Goal: Transaction & Acquisition: Purchase product/service

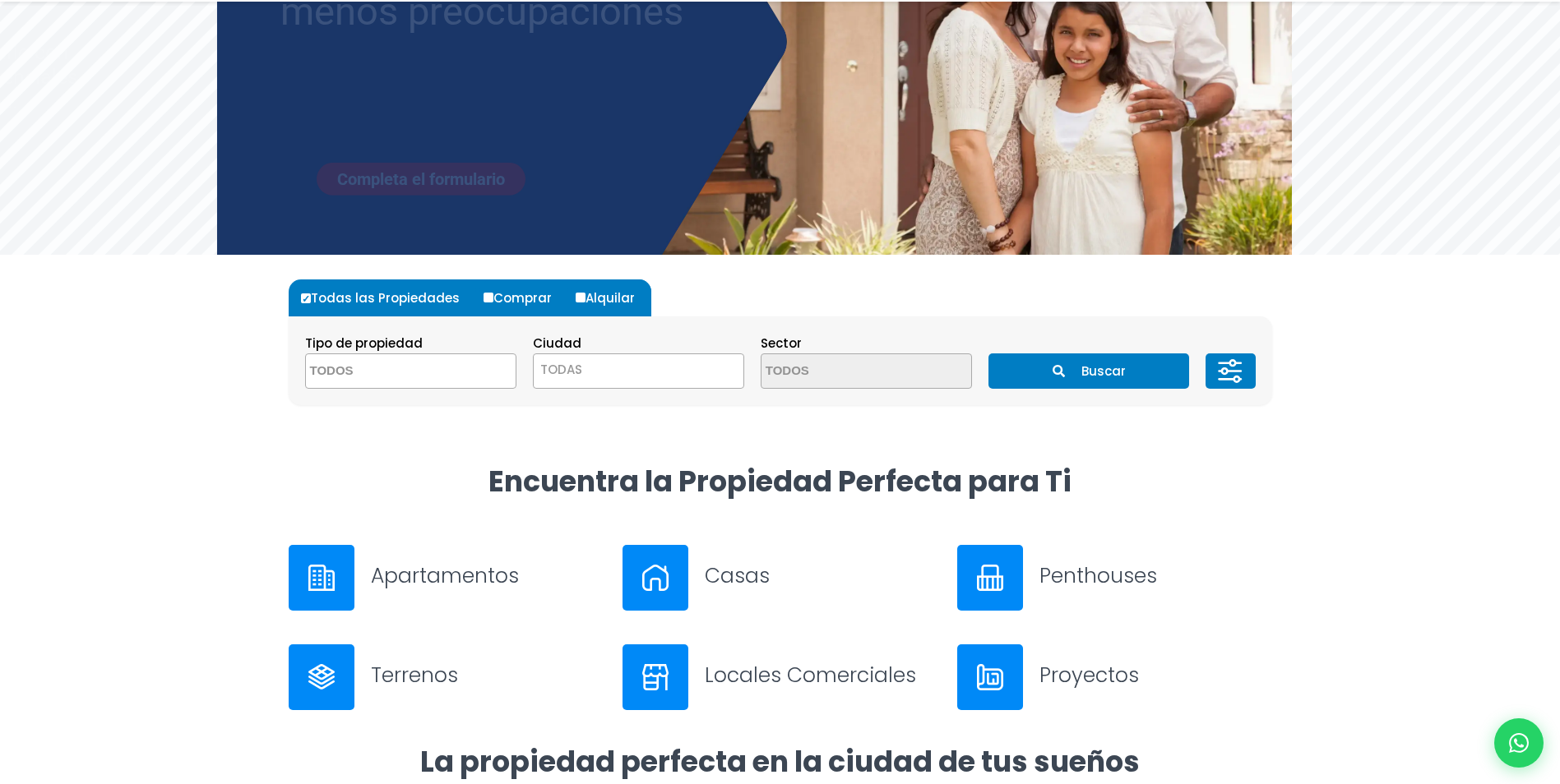
scroll to position [246, 0]
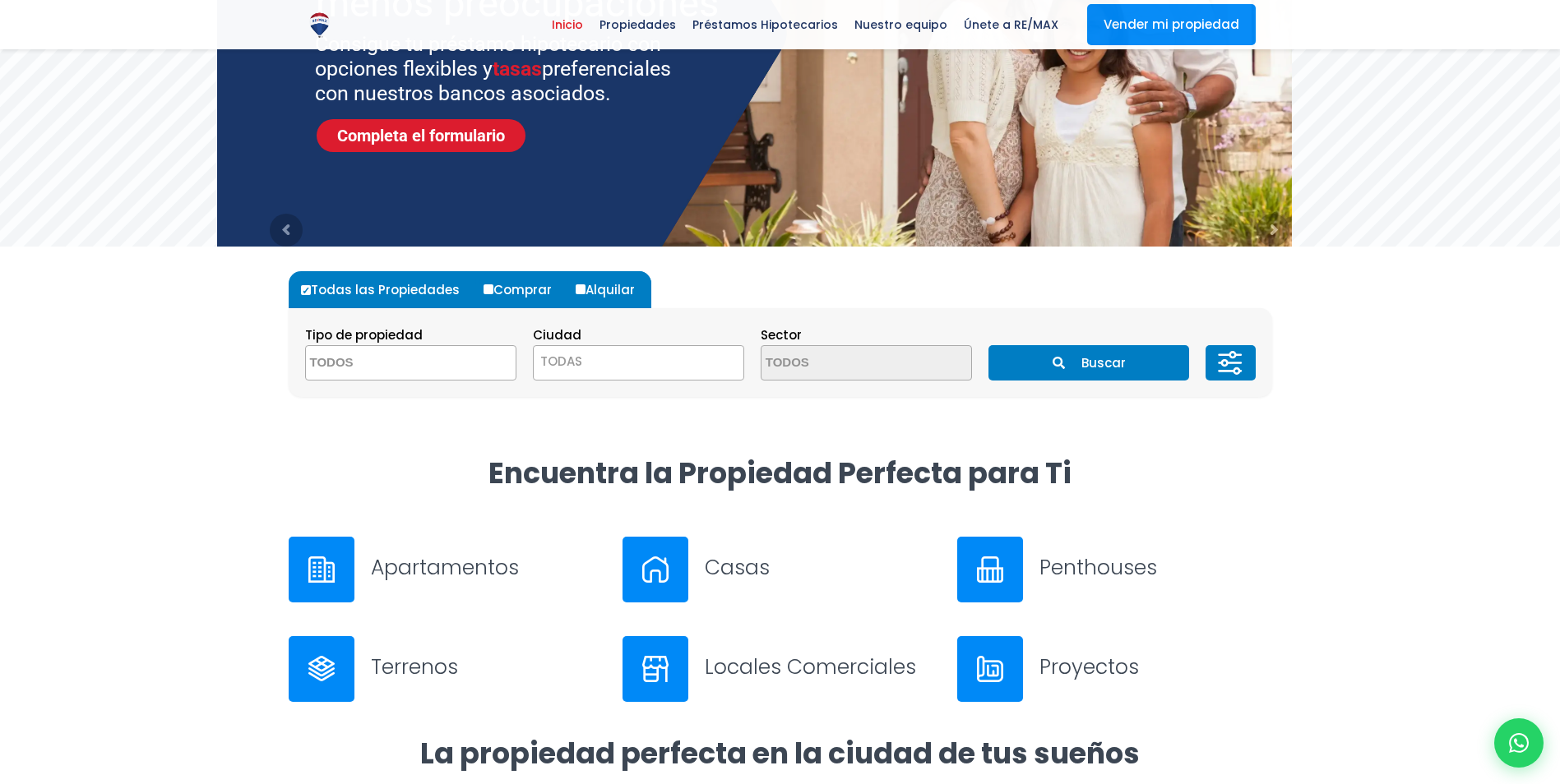
click at [460, 359] on span at bounding box center [411, 363] width 212 height 36
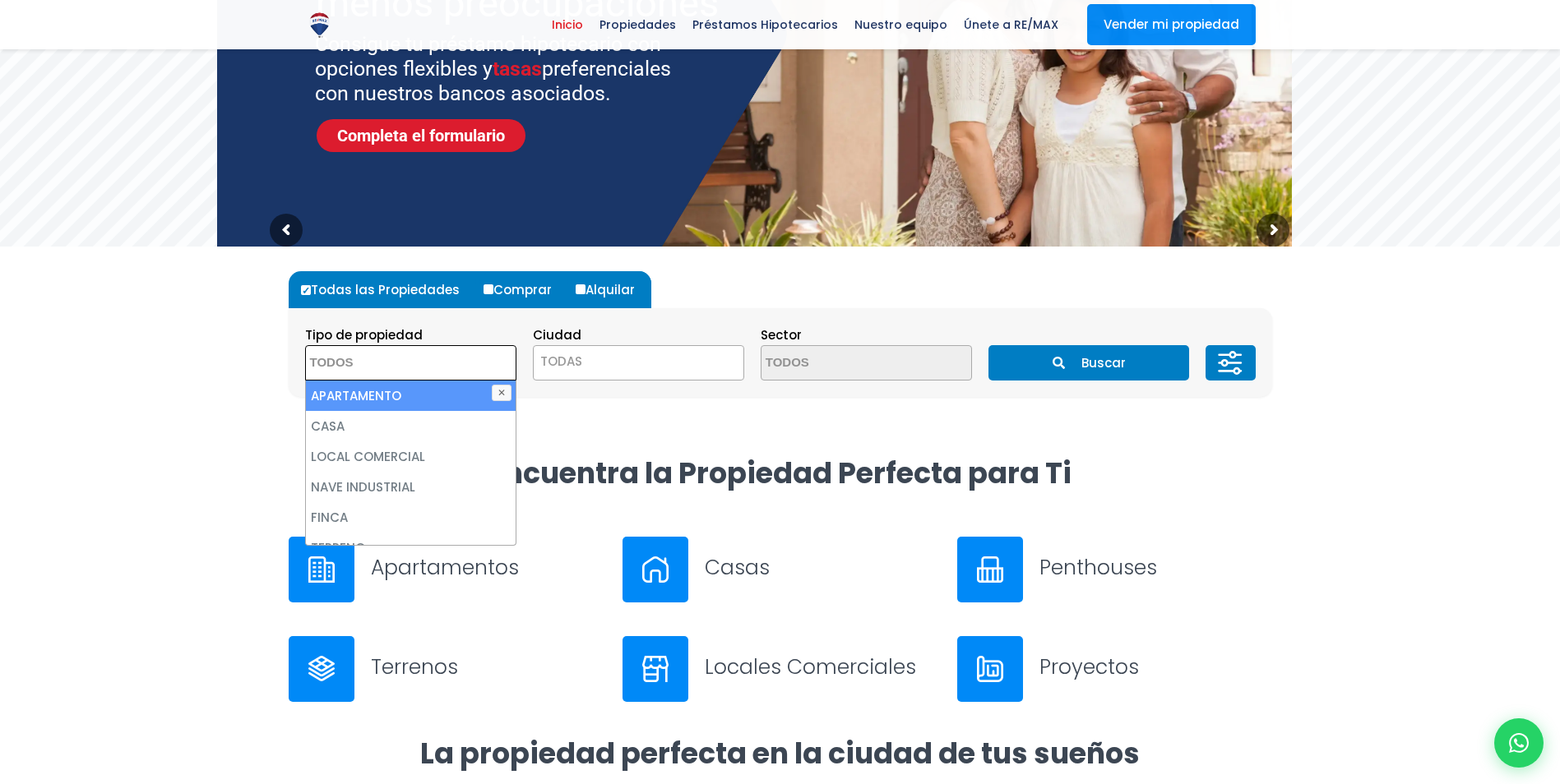
drag, startPoint x: 422, startPoint y: 402, endPoint x: 439, endPoint y: 387, distance: 22.7
click at [422, 402] on li "APARTAMENTO" at bounding box center [411, 395] width 210 height 31
select select "apartment"
click at [657, 363] on span "TODAS" at bounding box center [638, 361] width 210 height 23
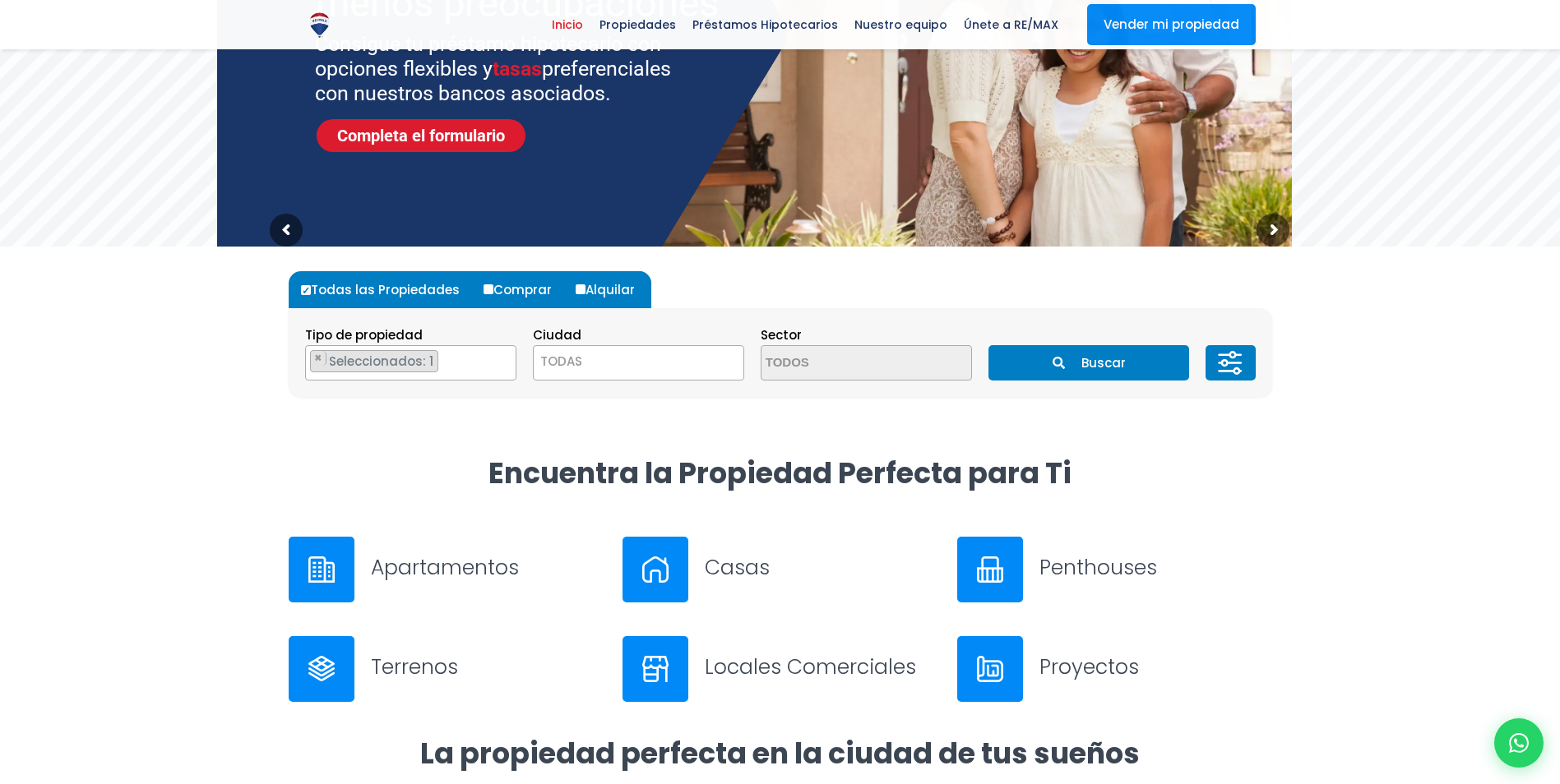
click at [709, 281] on form "Todas las Propiedades Comprar Alquilar Tipo de propiedad APARTAMENTO CASA LOCAL…" at bounding box center [780, 334] width 983 height 126
click at [1067, 374] on button "Buscar" at bounding box center [1089, 363] width 201 height 36
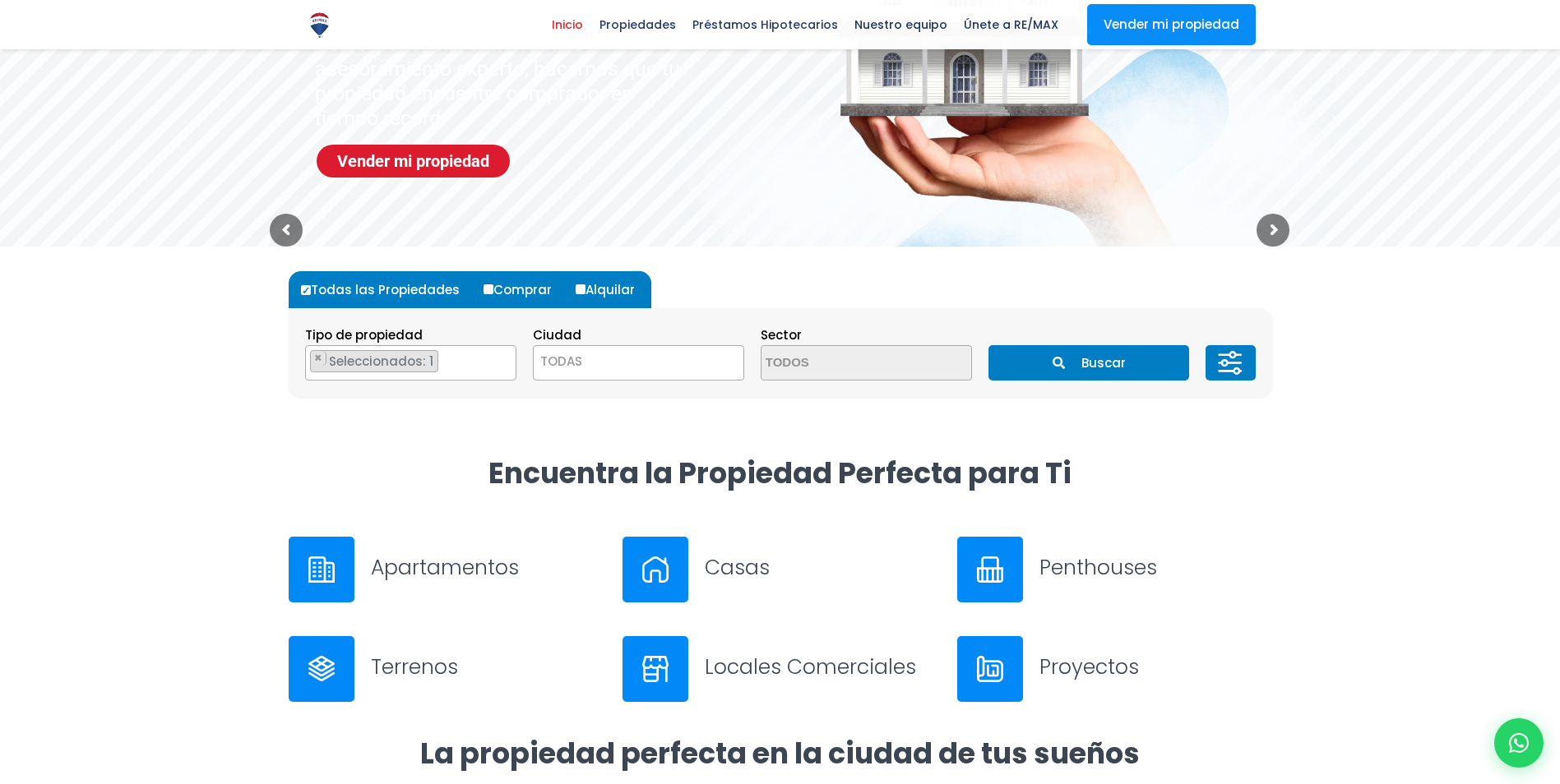
click at [485, 290] on input "Comprar" at bounding box center [488, 289] width 10 height 10
radio input "true"
click at [1104, 365] on button "Buscar" at bounding box center [1089, 363] width 201 height 36
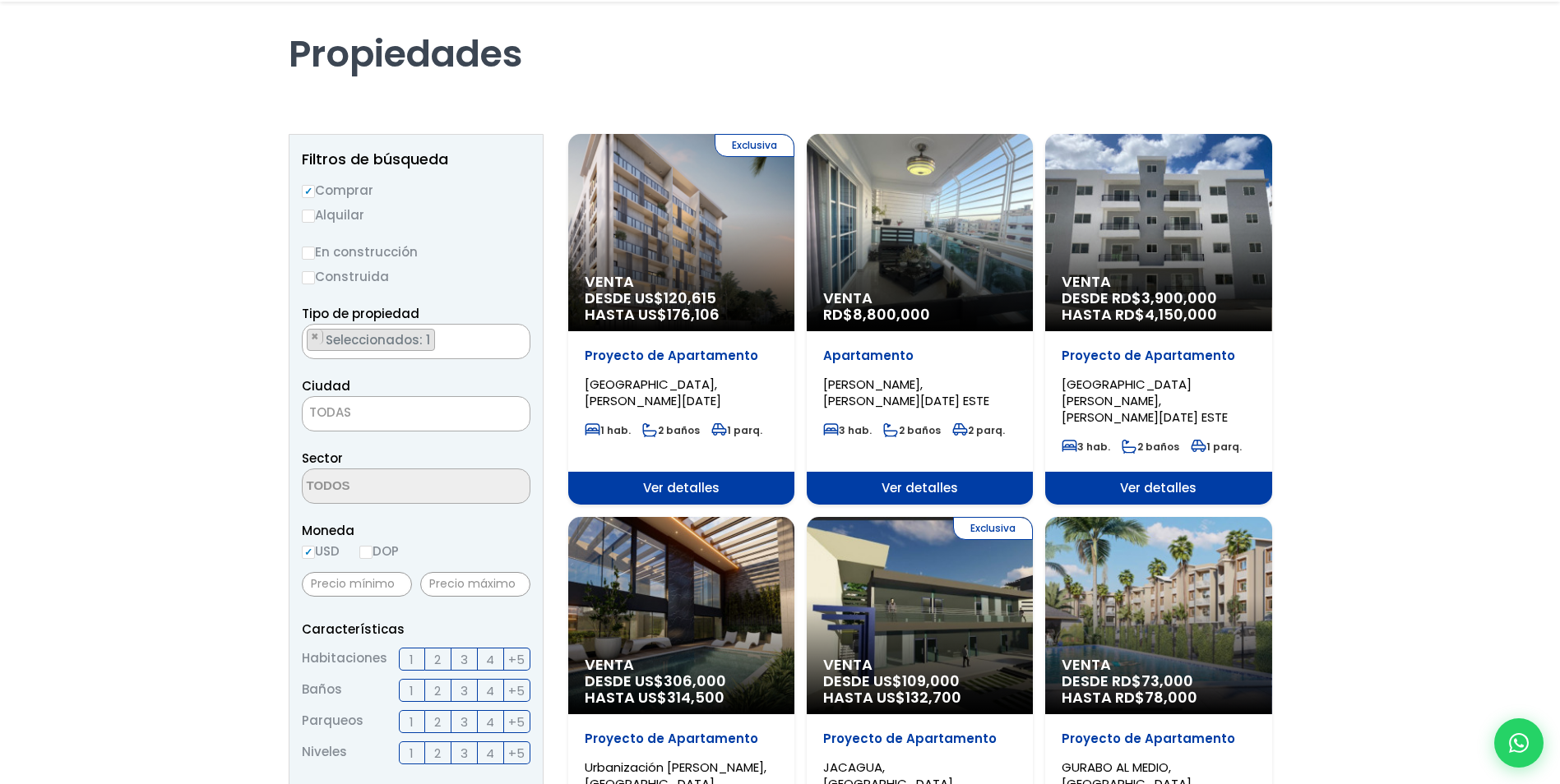
scroll to position [246, 0]
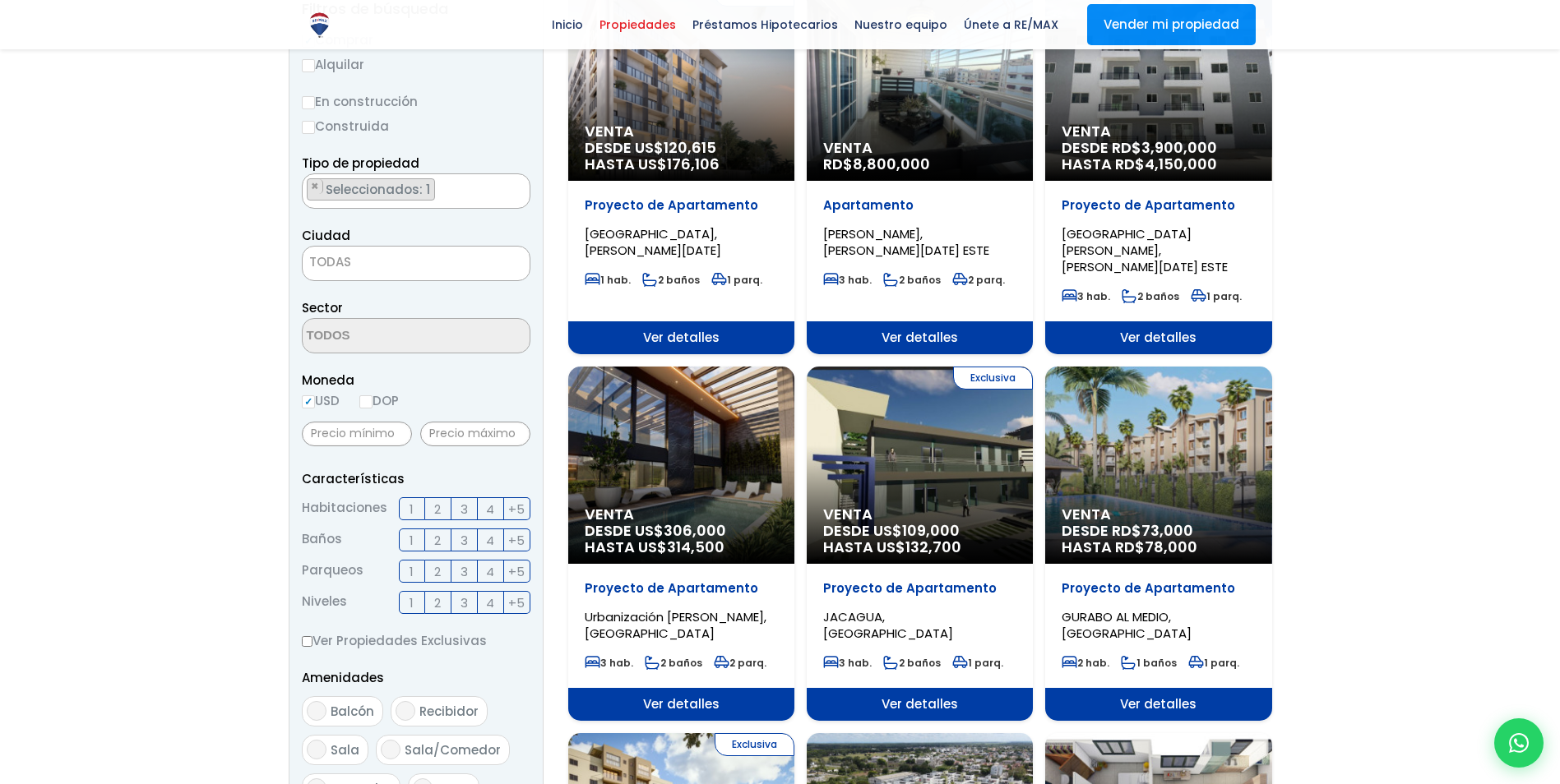
click at [373, 402] on input "DOP" at bounding box center [366, 401] width 13 height 13
radio input "true"
click at [505, 444] on input "text" at bounding box center [475, 433] width 110 height 25
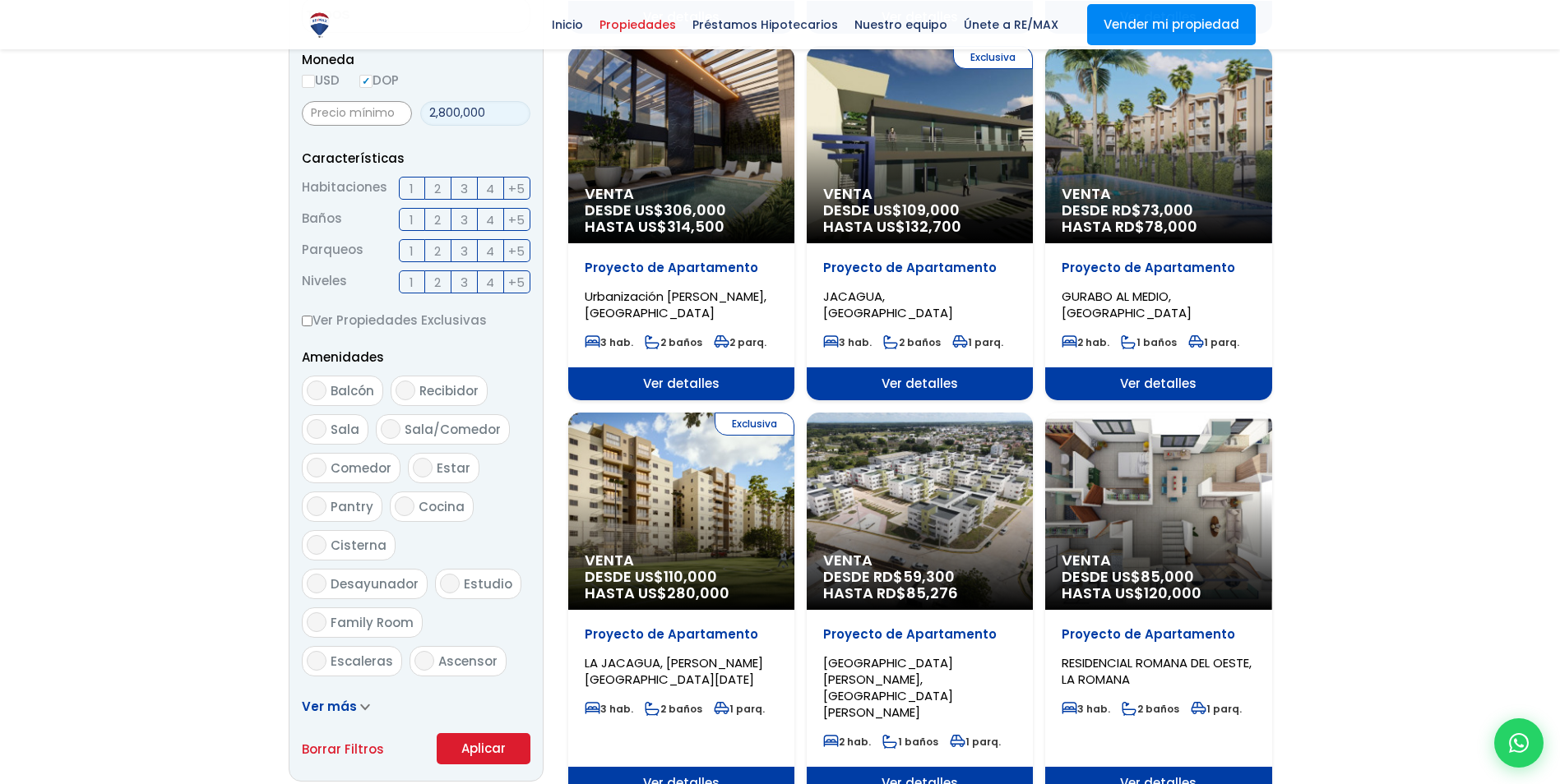
scroll to position [575, 0]
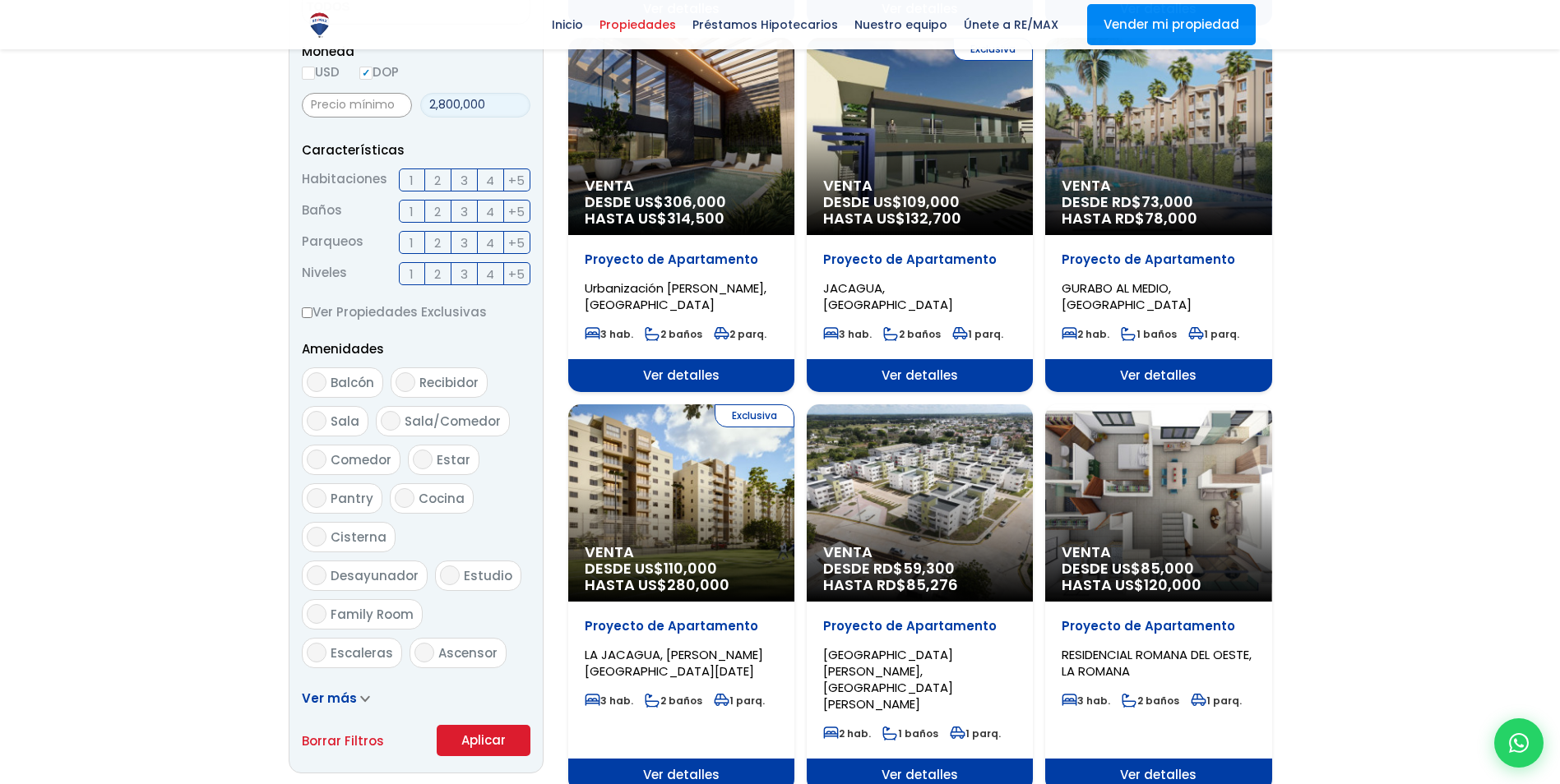
type input "2,800,000"
click at [464, 739] on button "Aplicar" at bounding box center [483, 740] width 93 height 31
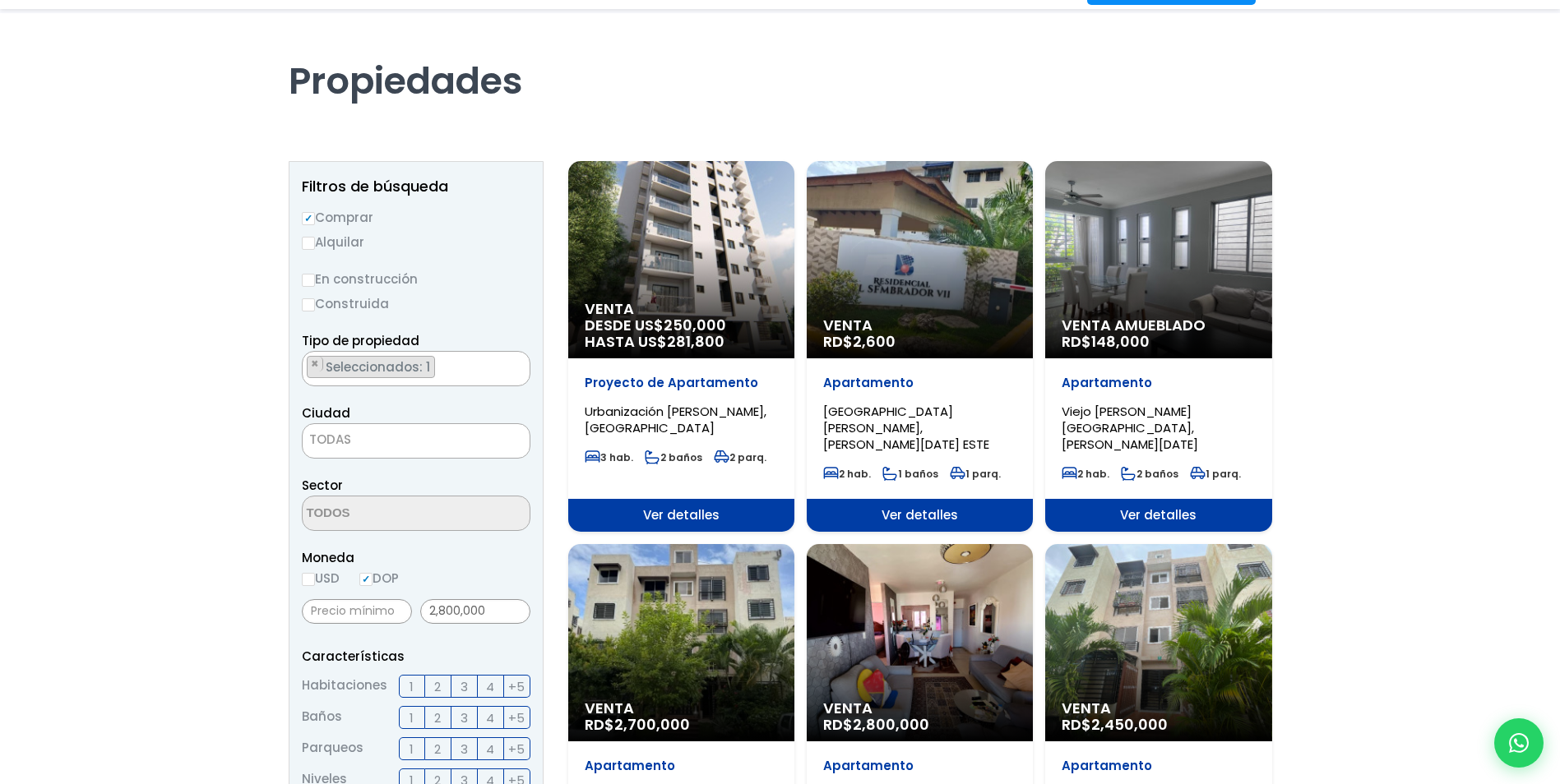
scroll to position [246, 0]
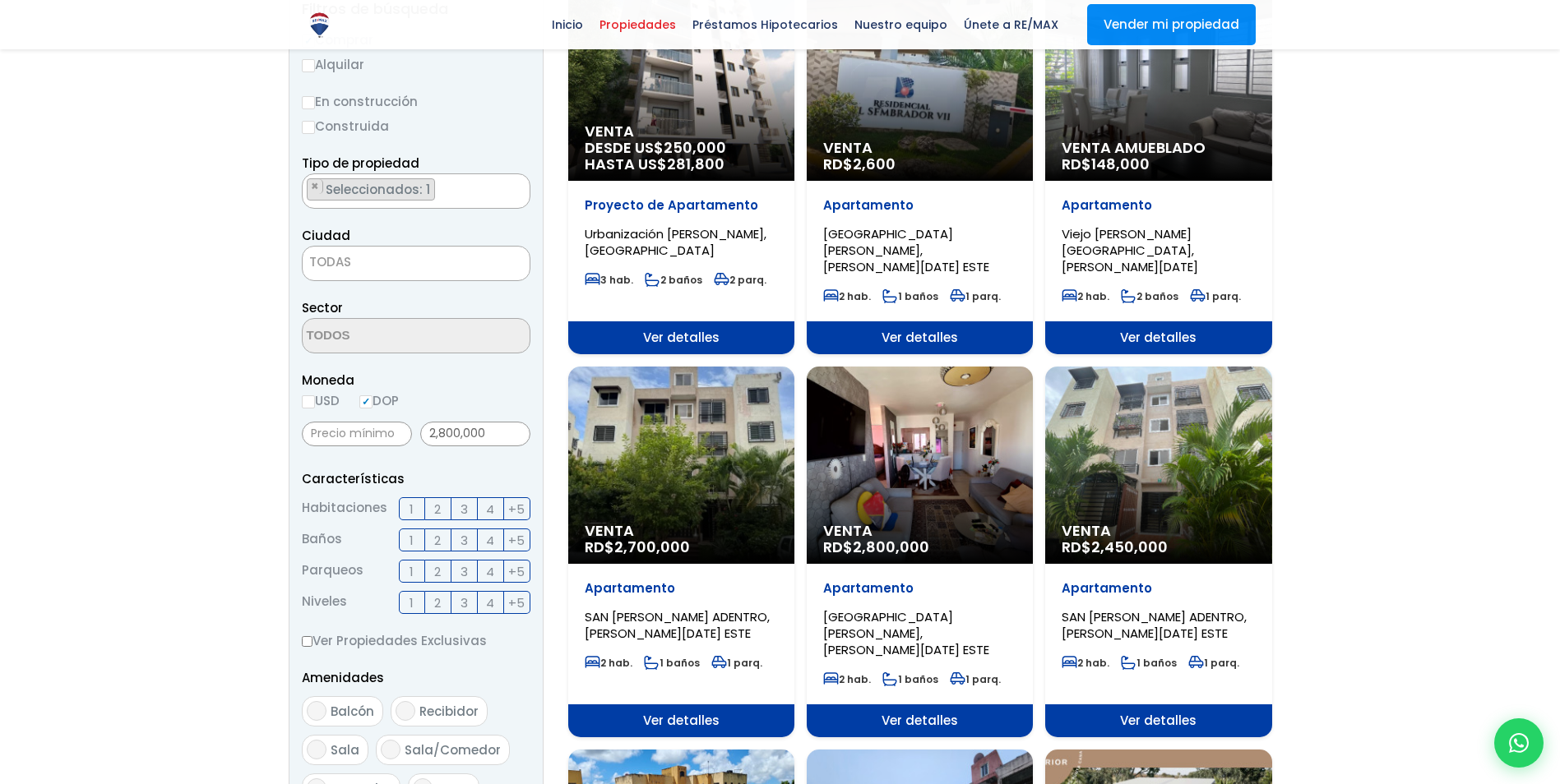
click at [465, 512] on span "3" at bounding box center [463, 509] width 7 height 21
click at [0, 0] on input "3" at bounding box center [0, 0] width 0 height 0
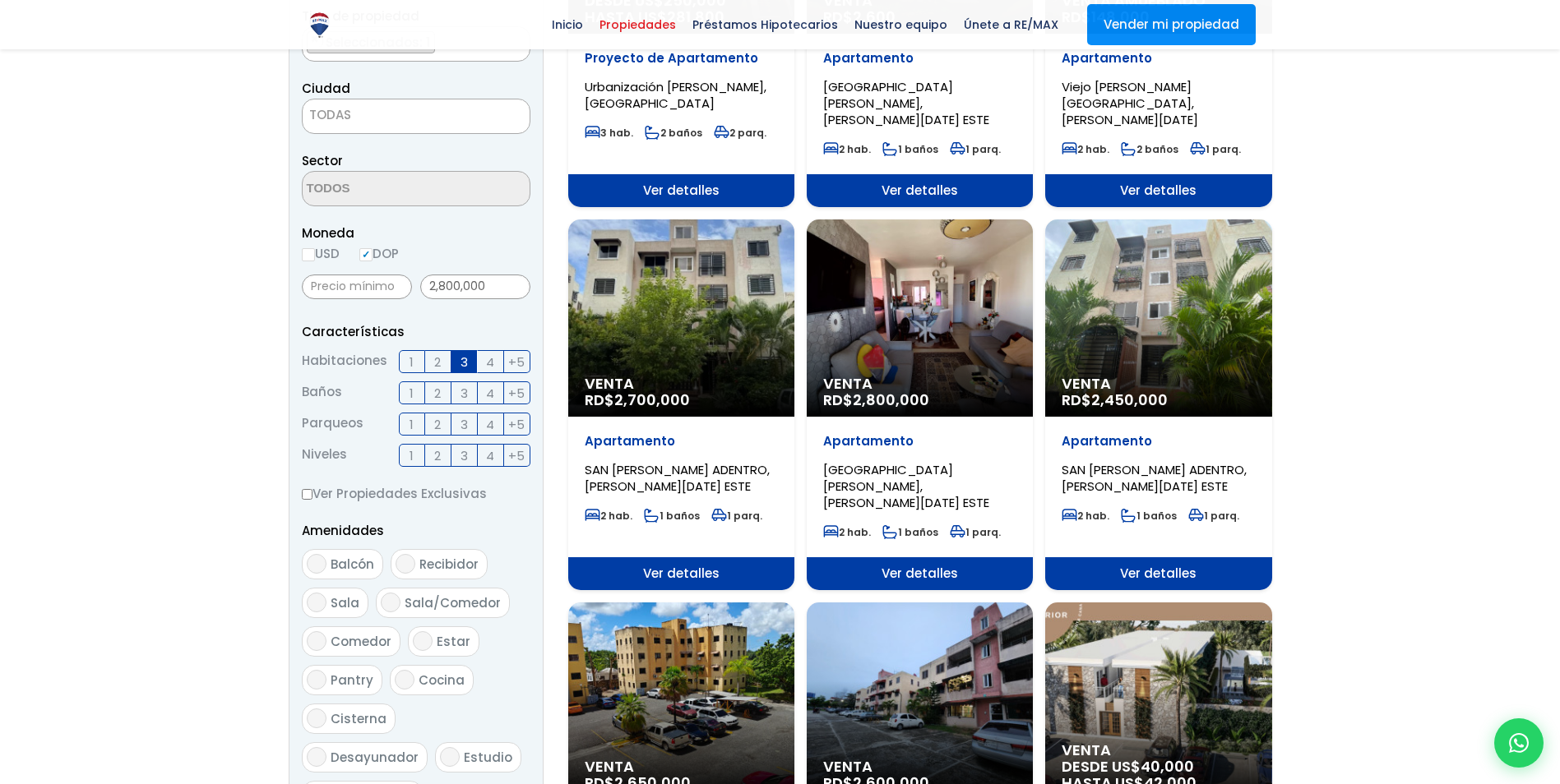
scroll to position [575, 0]
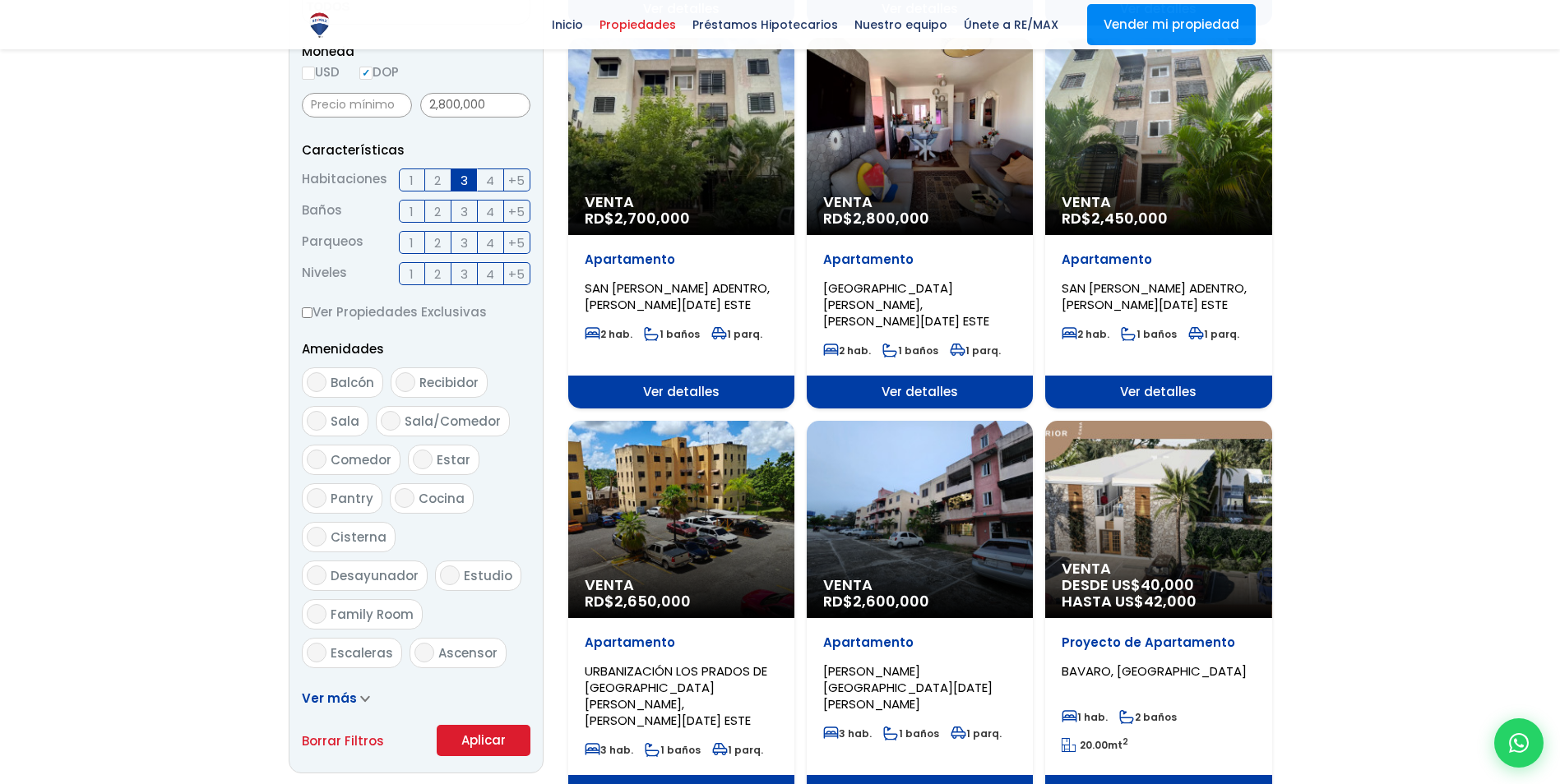
click at [469, 736] on button "Aplicar" at bounding box center [483, 740] width 93 height 31
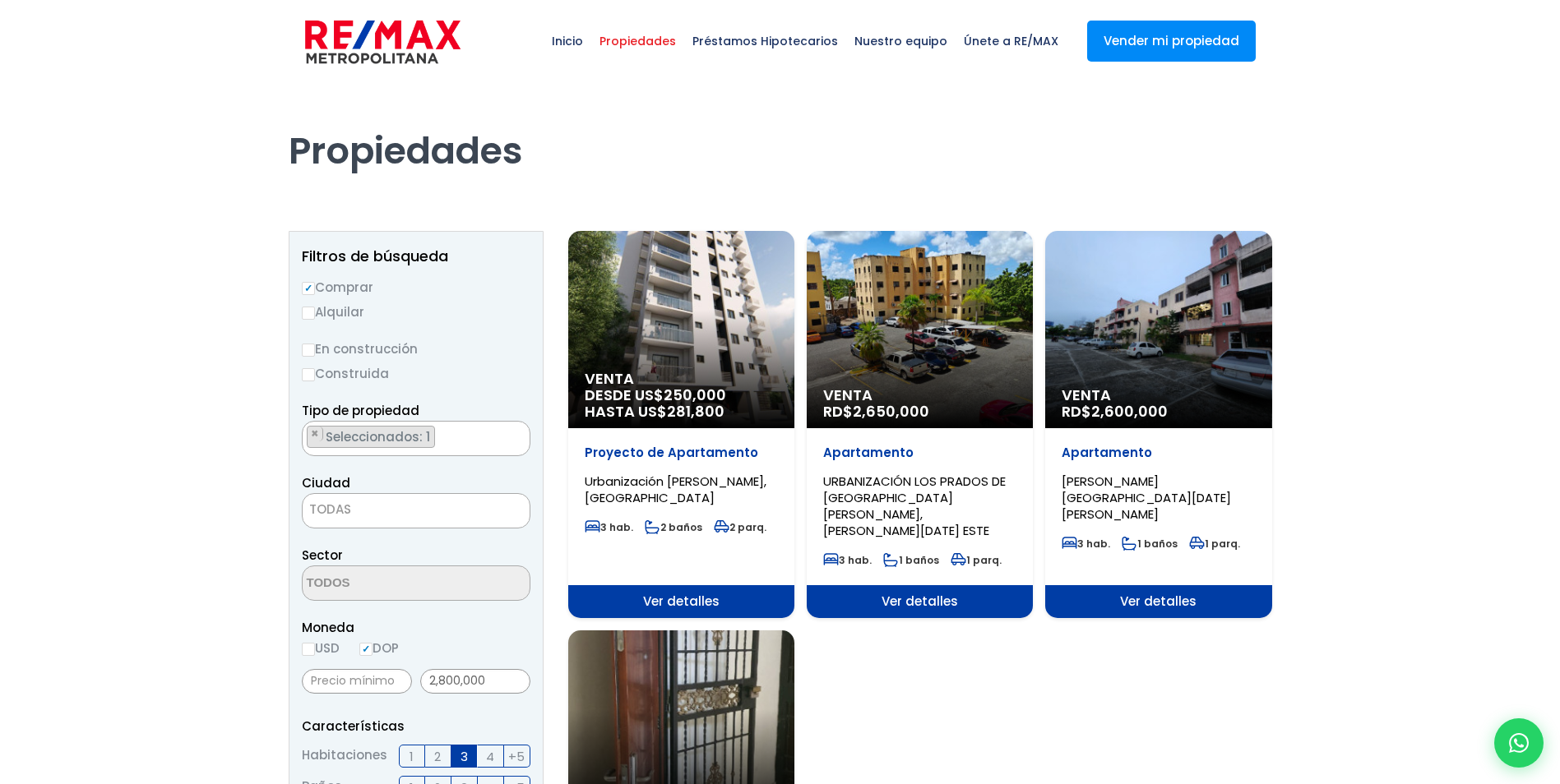
click at [464, 444] on ul "× Seleccionados: 1" at bounding box center [406, 439] width 207 height 36
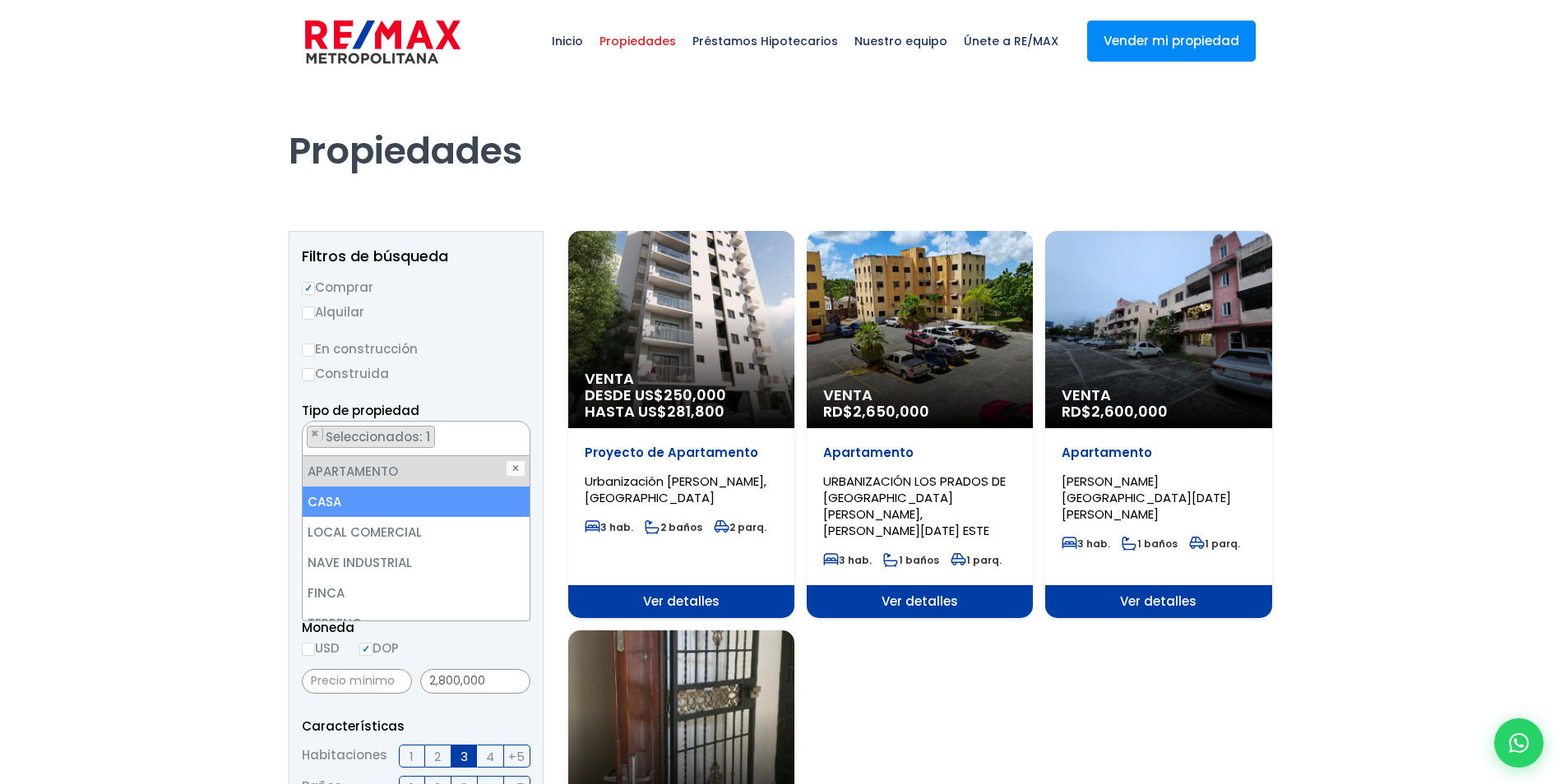
click at [376, 501] on li "CASA" at bounding box center [416, 502] width 227 height 31
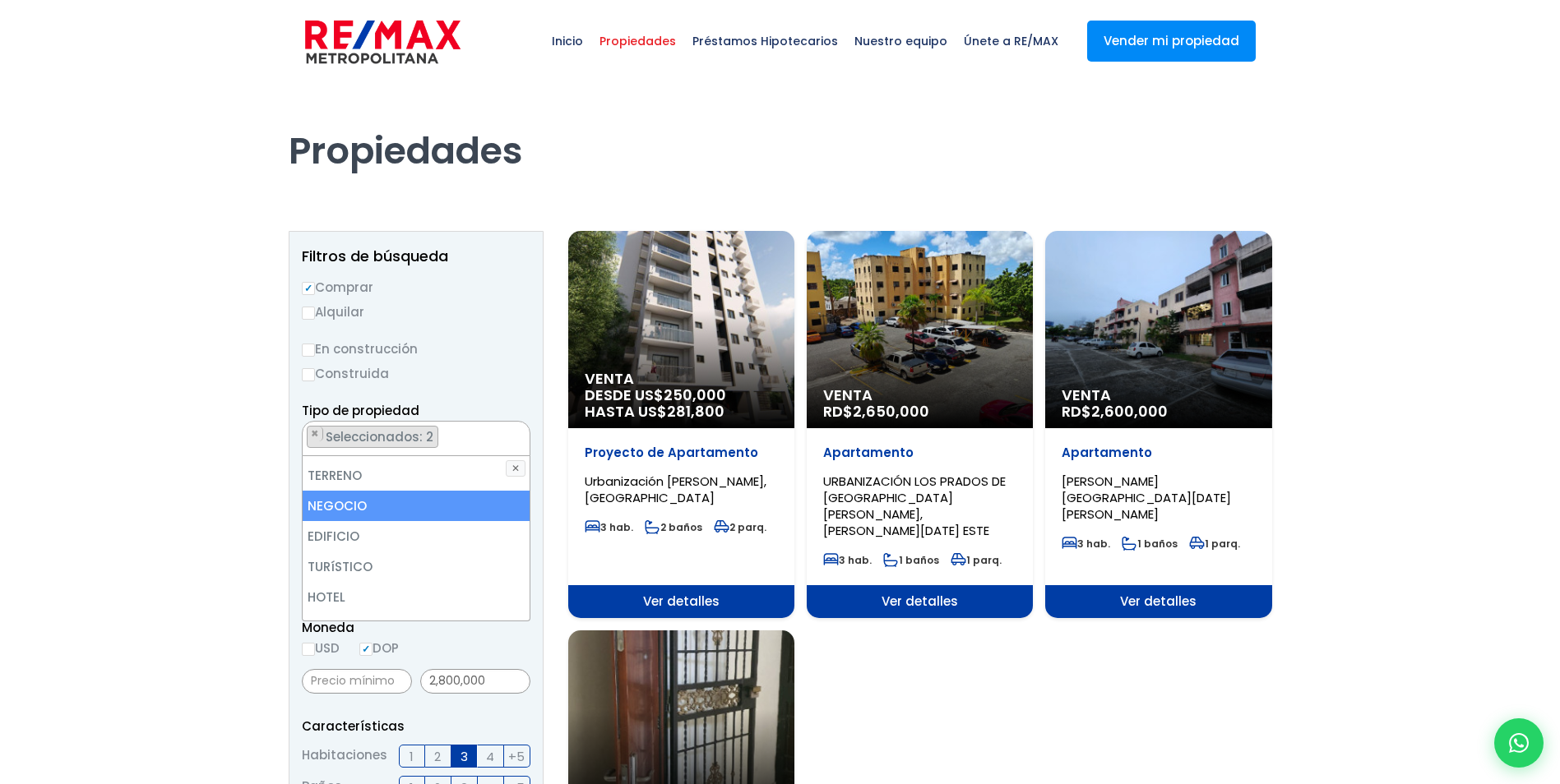
scroll to position [322, 0]
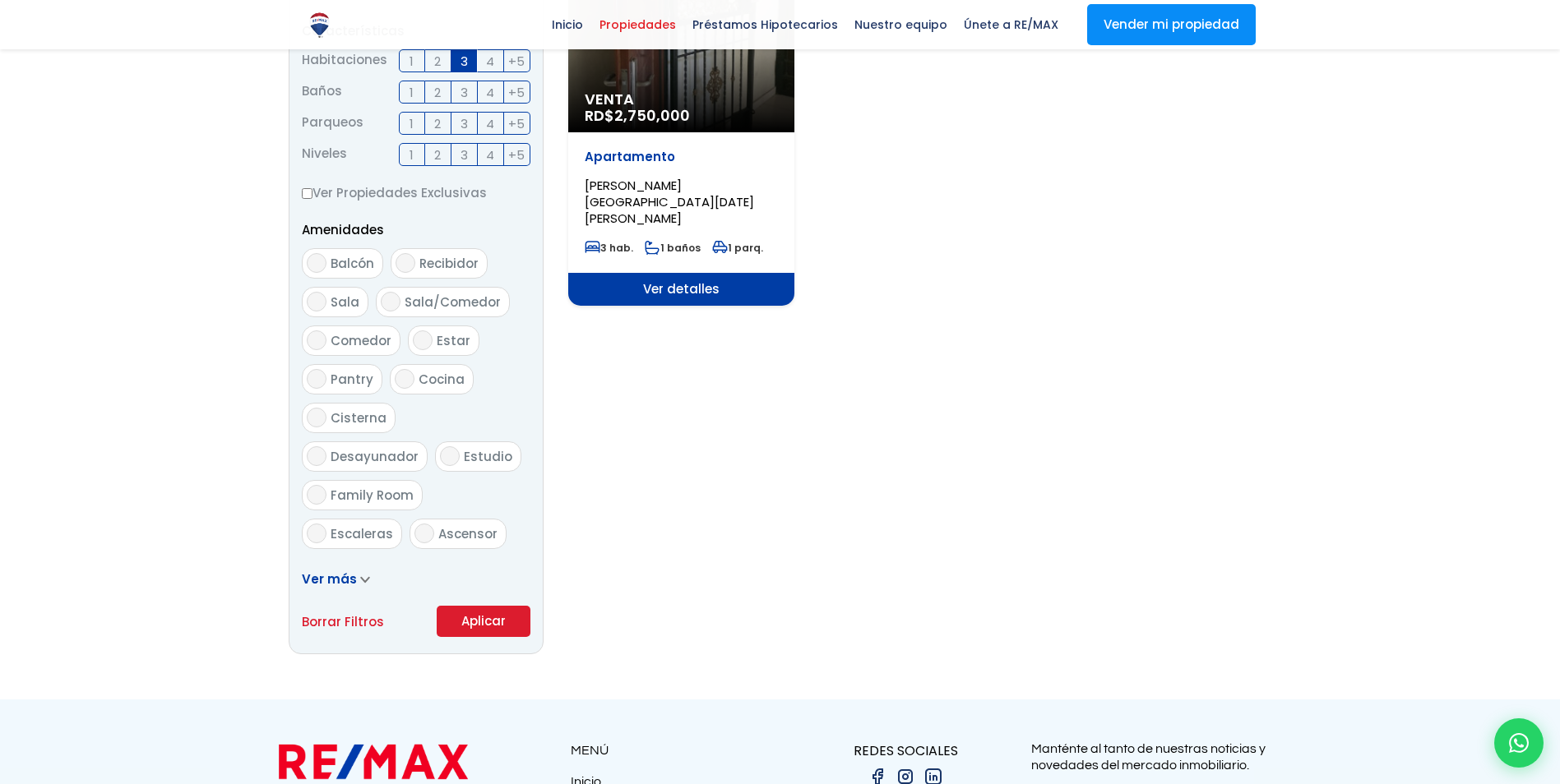
click at [488, 572] on form "Comprar Alquilar En construcción Construida Tipo de propiedad APARTAMENTO CASA …" at bounding box center [417, 109] width 229 height 1055
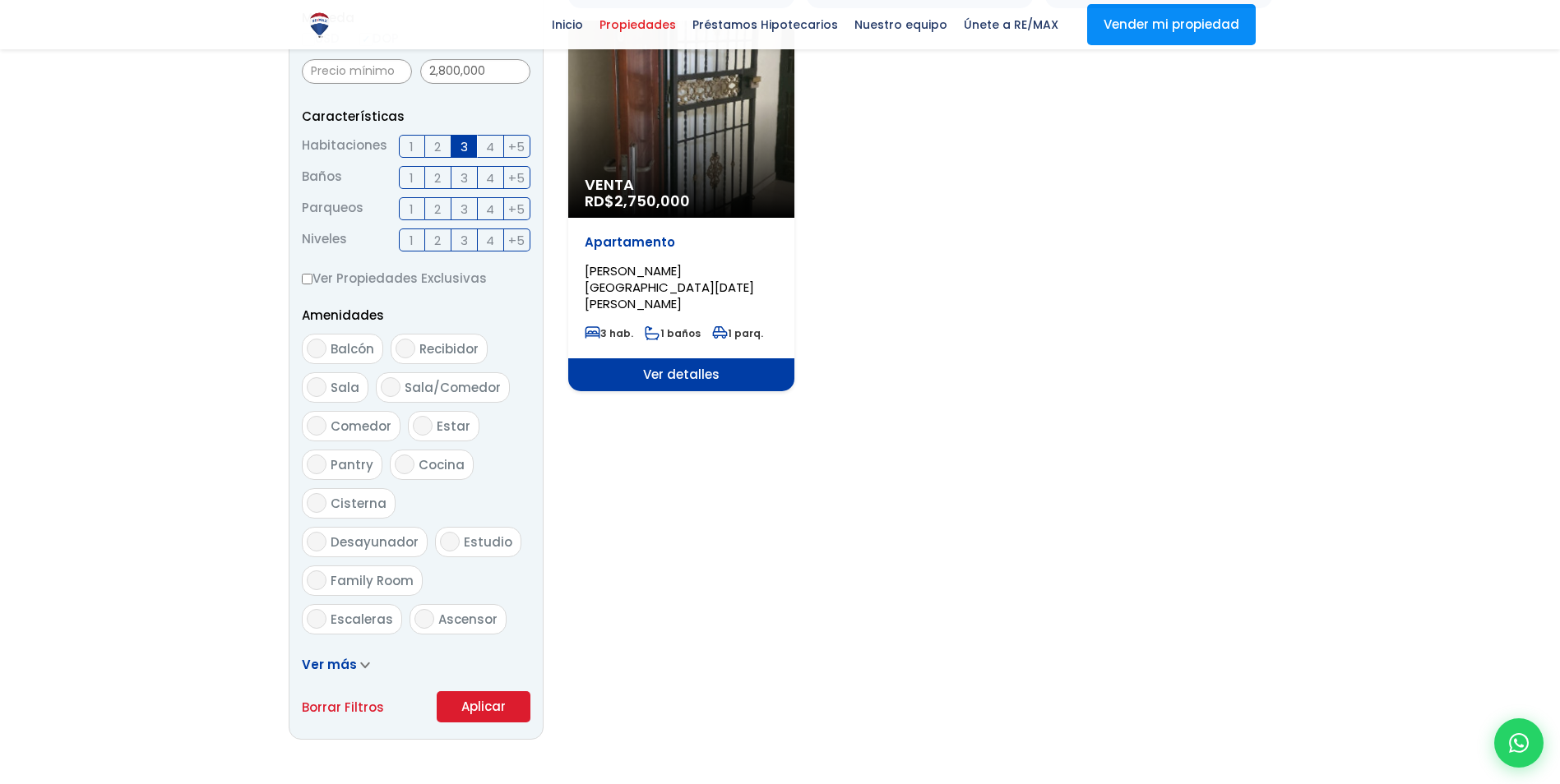
scroll to position [822, 0]
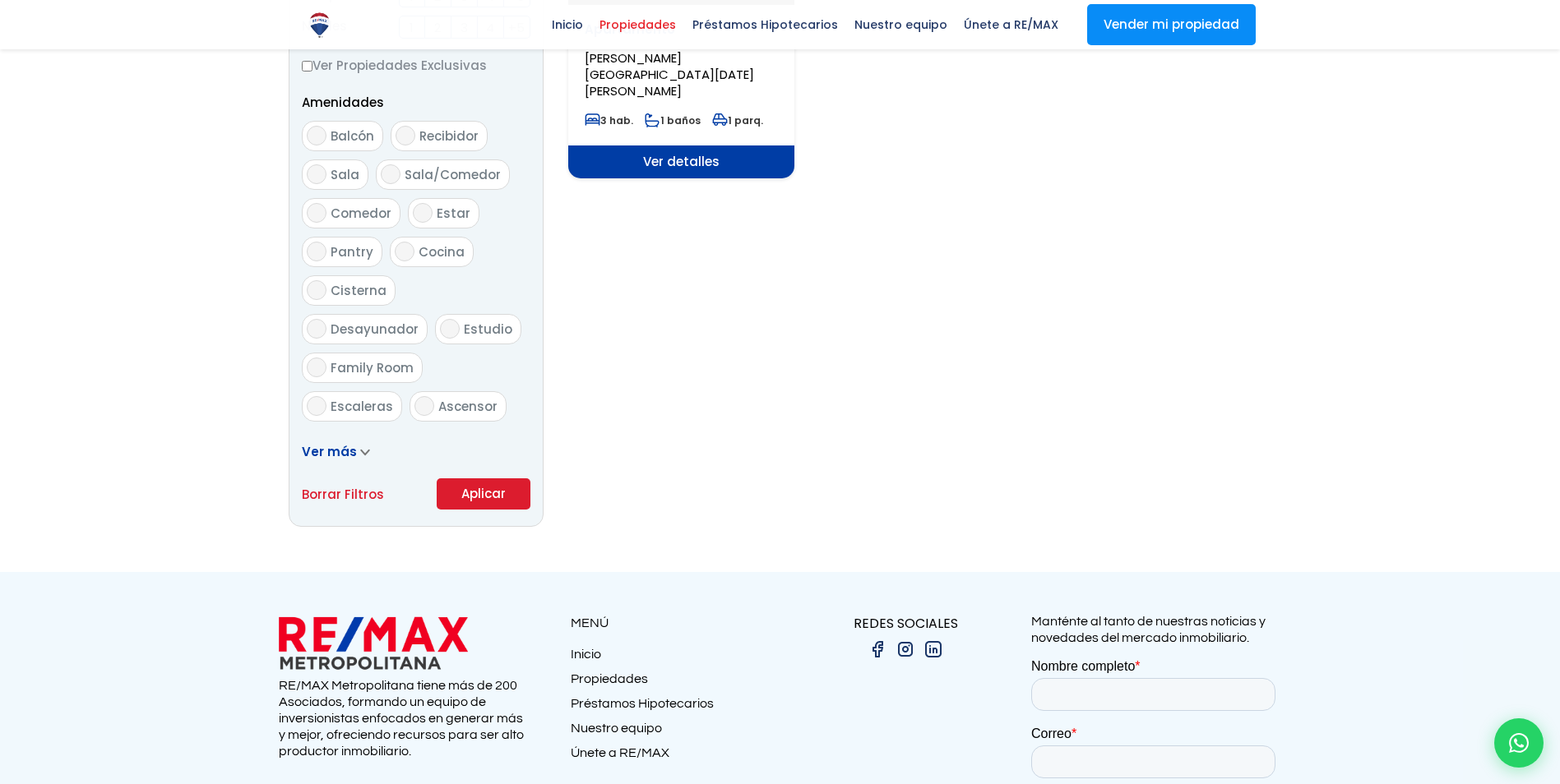
click at [503, 505] on button "Aplicar" at bounding box center [483, 493] width 93 height 31
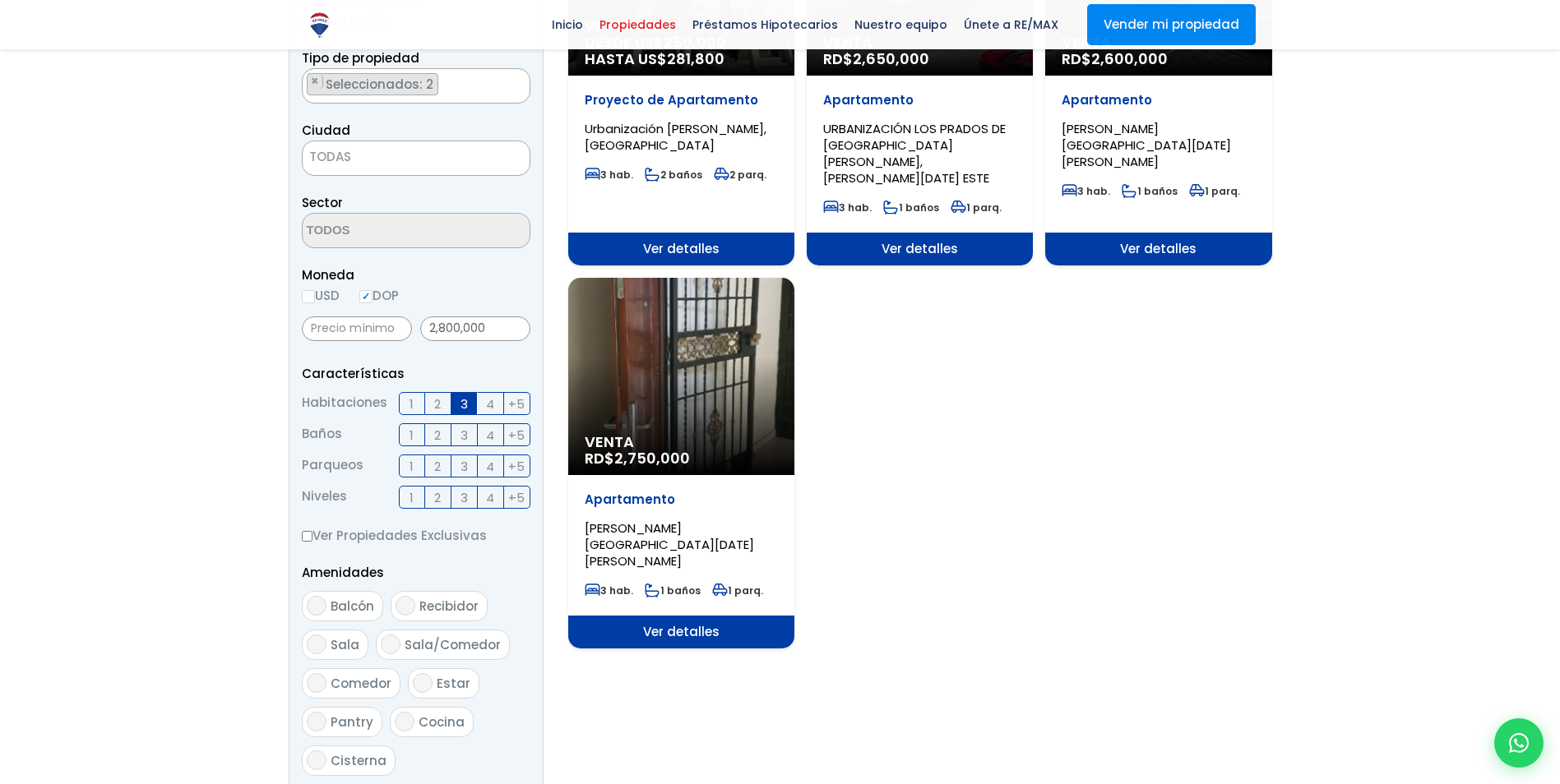
scroll to position [329, 0]
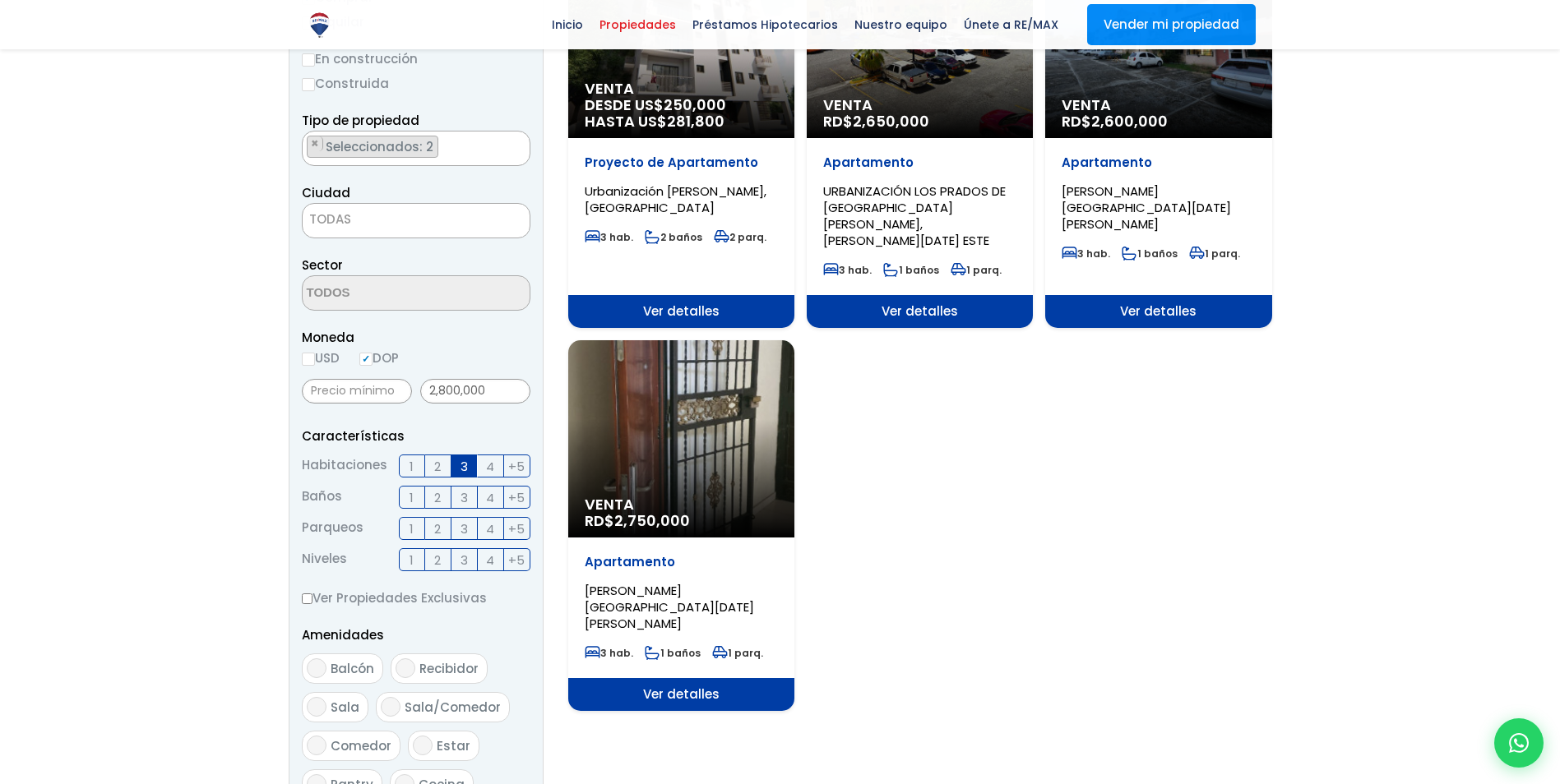
scroll to position [82, 0]
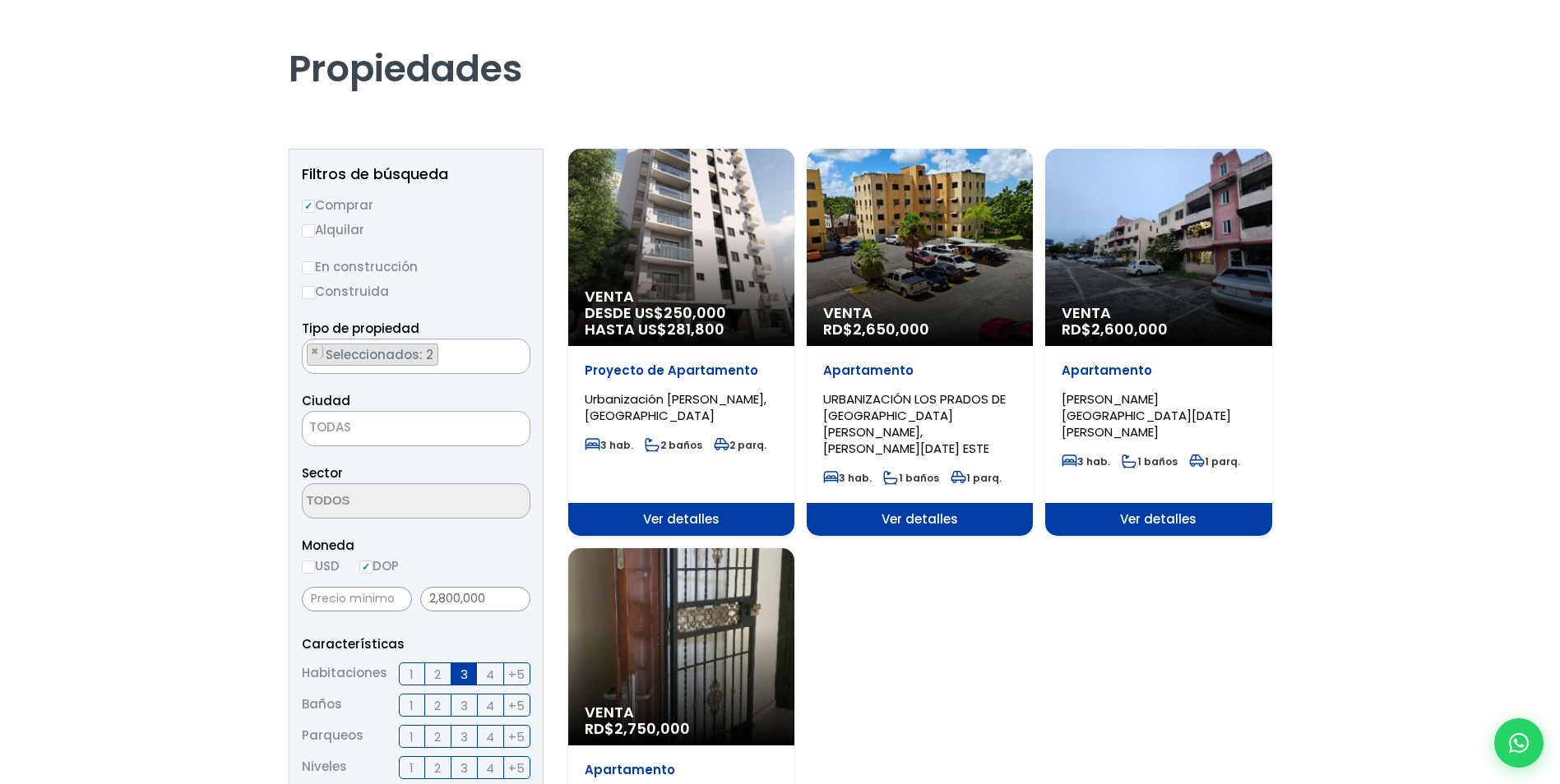
click at [309, 563] on input "USD" at bounding box center [308, 566] width 13 height 13
radio input "true"
drag, startPoint x: 500, startPoint y: 595, endPoint x: 354, endPoint y: 592, distance: 146.0
click at [354, 592] on div "2,800,000" at bounding box center [417, 598] width 229 height 37
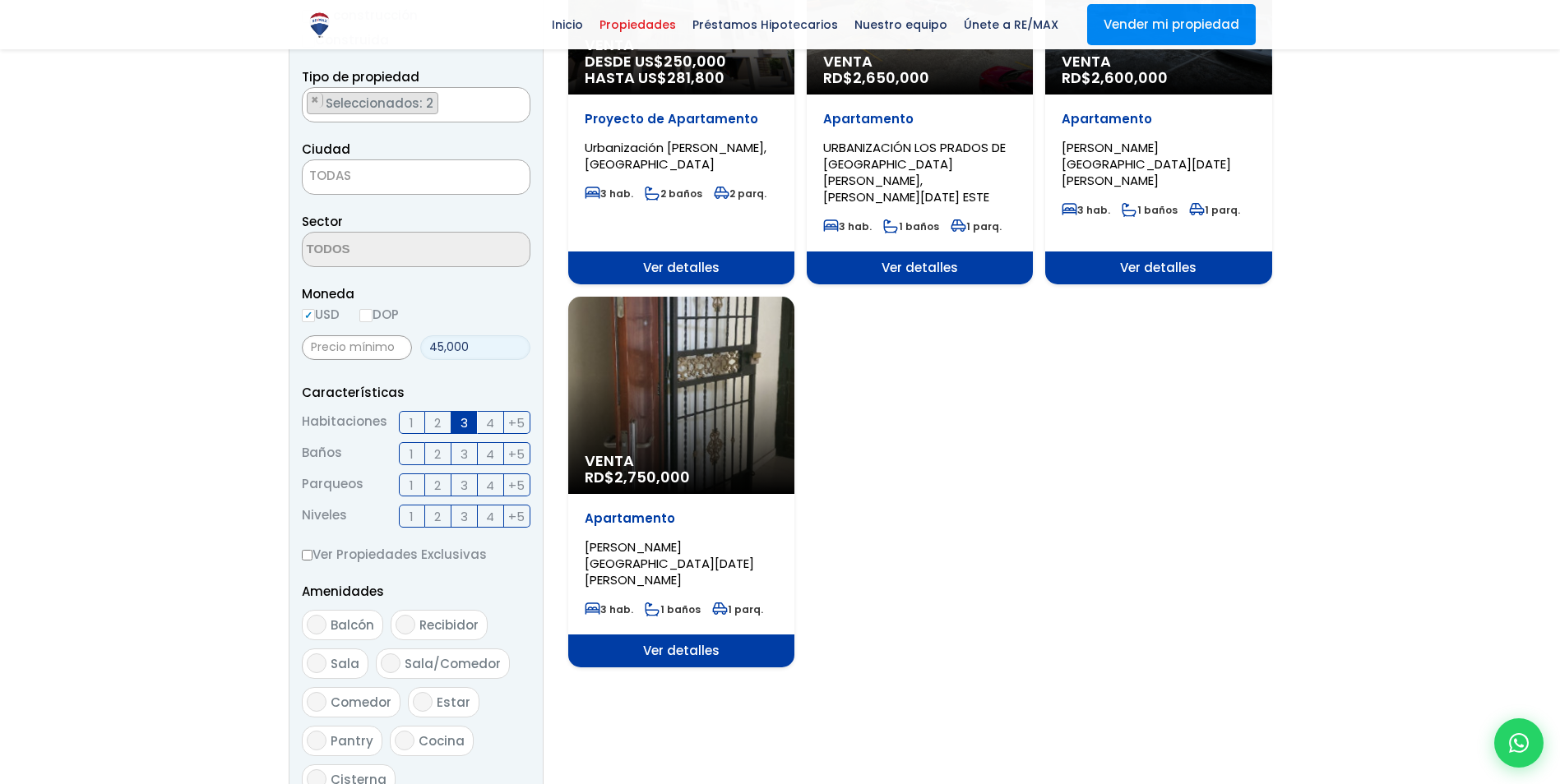
scroll to position [658, 0]
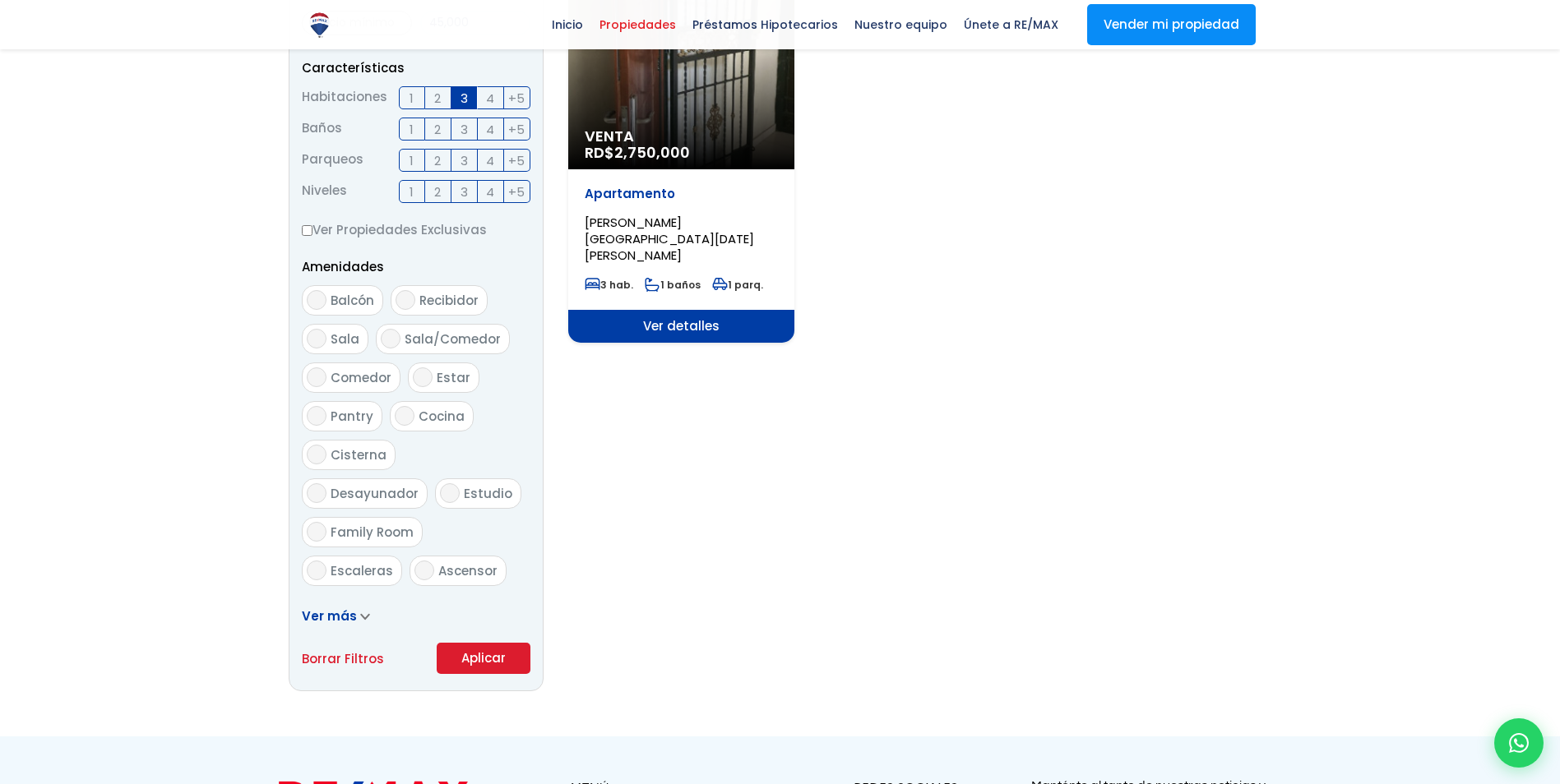
type input "45,000"
click at [476, 654] on button "Aplicar" at bounding box center [483, 658] width 93 height 31
click at [467, 665] on button "Aplicar" at bounding box center [483, 658] width 93 height 31
